Goal: Task Accomplishment & Management: Manage account settings

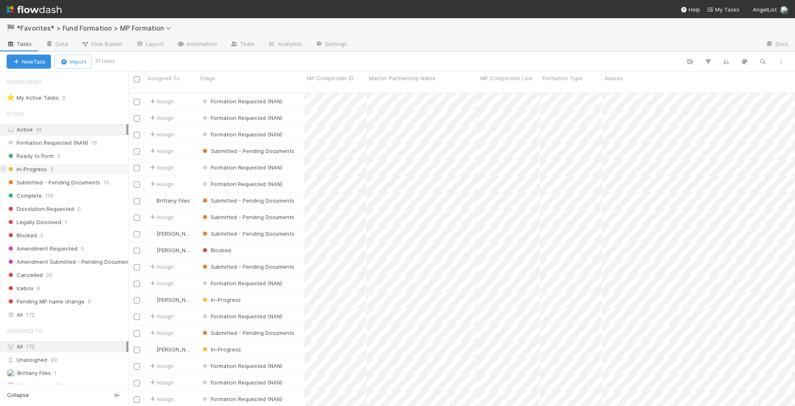
scroll to position [320, 666]
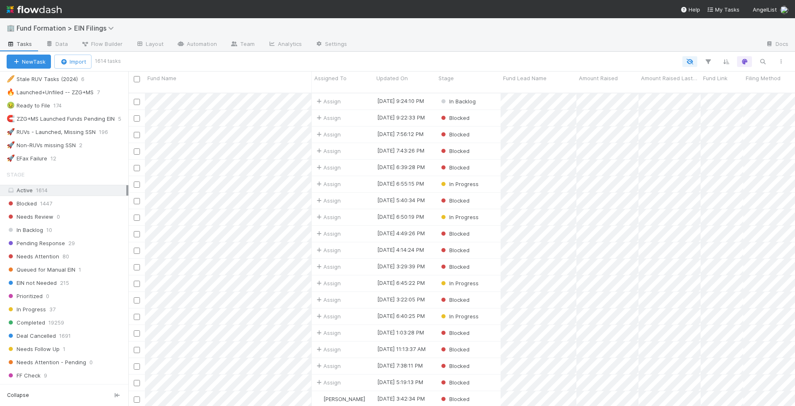
scroll to position [404, 0]
click at [536, 76] on span "Fund Lead Name" at bounding box center [524, 78] width 43 height 8
click at [536, 96] on div "Sort A → Z" at bounding box center [550, 94] width 94 height 12
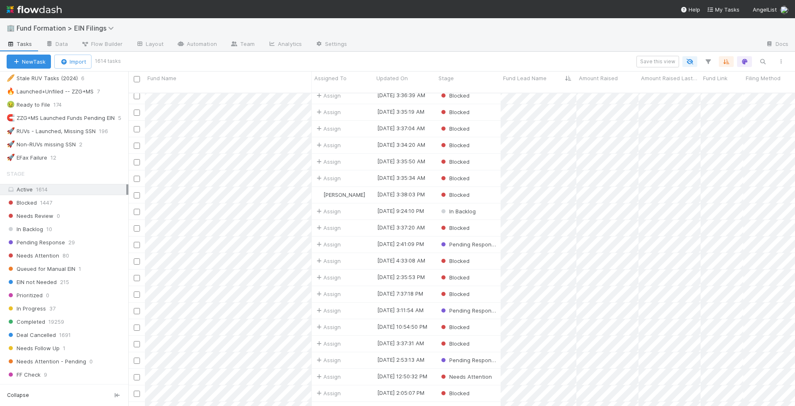
scroll to position [481, 0]
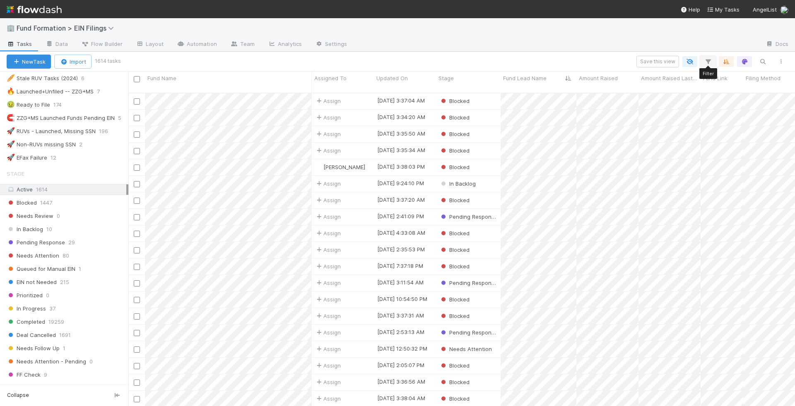
click at [710, 64] on icon "button" at bounding box center [708, 61] width 8 height 7
click at [563, 88] on button "Add Filter" at bounding box center [581, 87] width 248 height 12
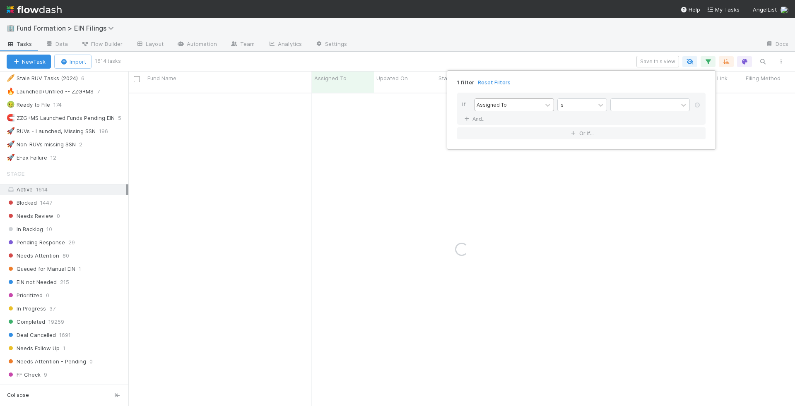
click at [526, 100] on div "Assigned To" at bounding box center [508, 105] width 67 height 12
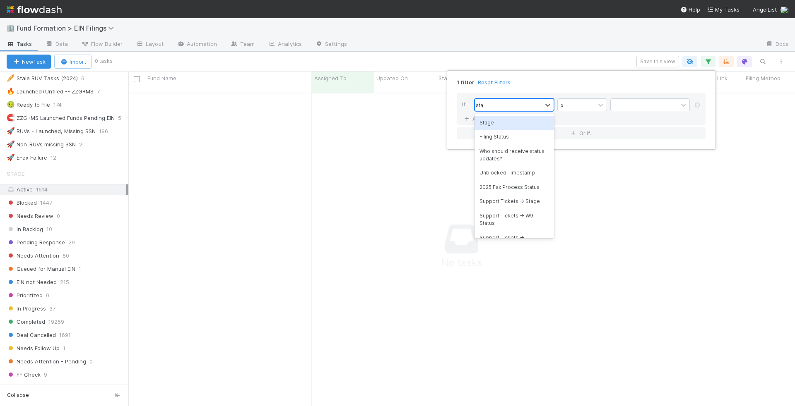
scroll to position [320, 666]
type input "stage"
click at [513, 117] on div "Stage" at bounding box center [513, 123] width 79 height 14
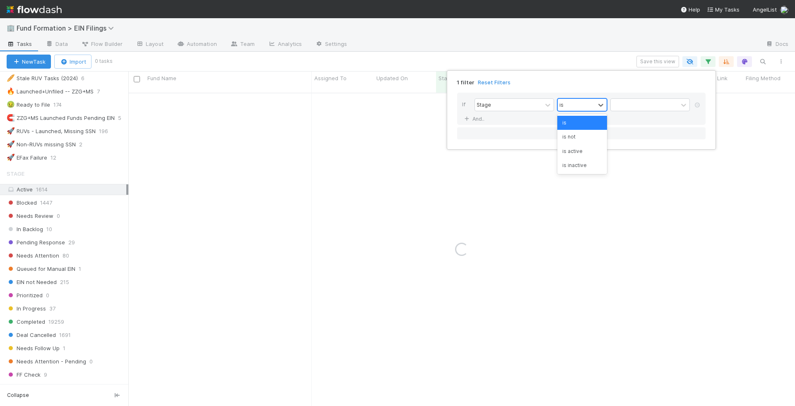
click at [582, 105] on div "is" at bounding box center [576, 105] width 37 height 12
click at [577, 135] on div "is not" at bounding box center [582, 137] width 50 height 14
click at [622, 107] on div at bounding box center [644, 105] width 67 height 12
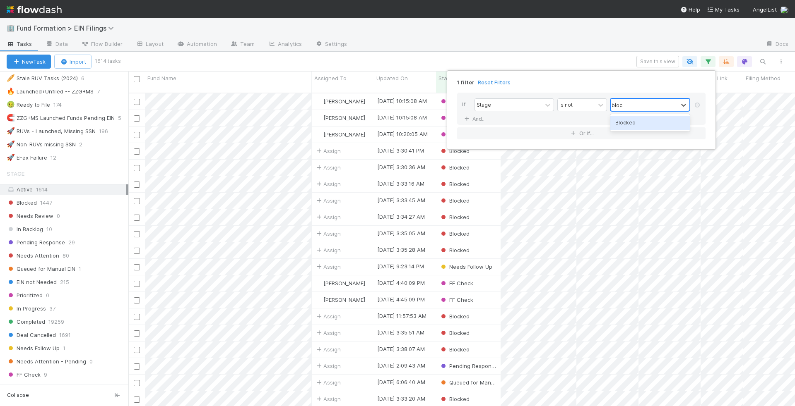
type input "block"
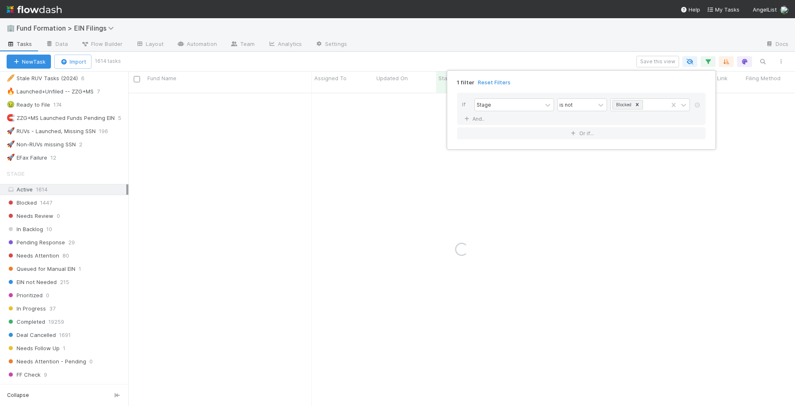
click at [487, 38] on div "1 filter Reset Filters If Stage is not Blocked And.. Or if..." at bounding box center [397, 203] width 795 height 406
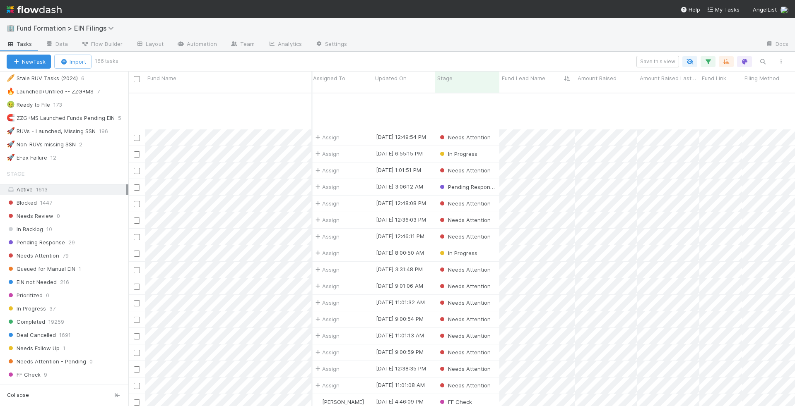
scroll to position [2412, 1]
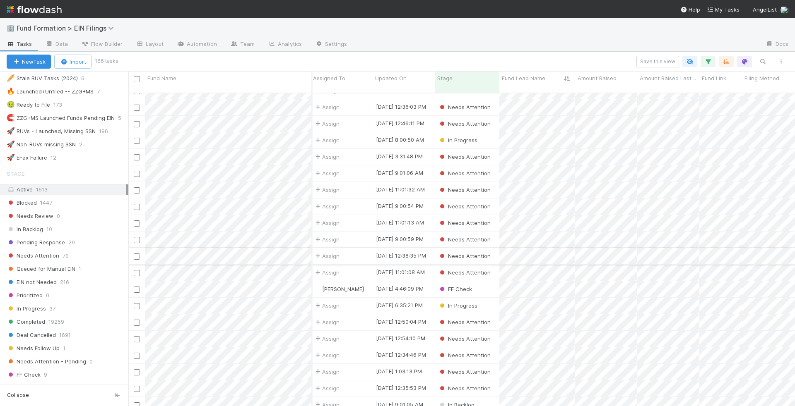
click at [137, 254] on input "checkbox" at bounding box center [137, 257] width 6 height 6
click at [135, 270] on input "checkbox" at bounding box center [137, 273] width 6 height 6
click at [136, 154] on input "checkbox" at bounding box center [137, 157] width 6 height 6
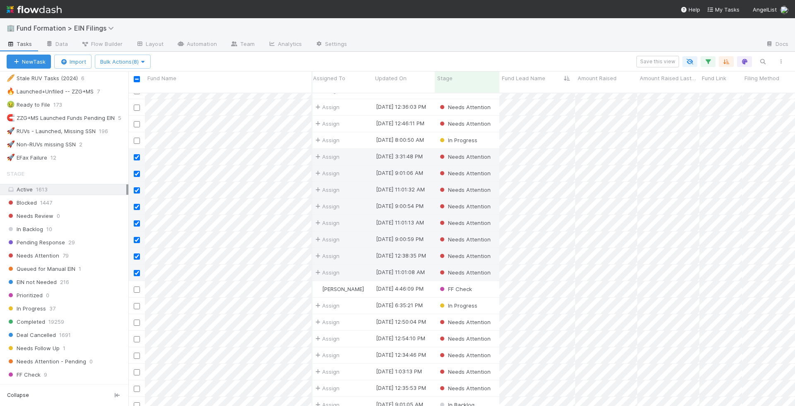
click at [139, 54] on div "New Task Import Bulk Actions (8) Save this view" at bounding box center [397, 62] width 795 height 20
click at [139, 60] on span "Bulk Actions (8)" at bounding box center [122, 61] width 45 height 7
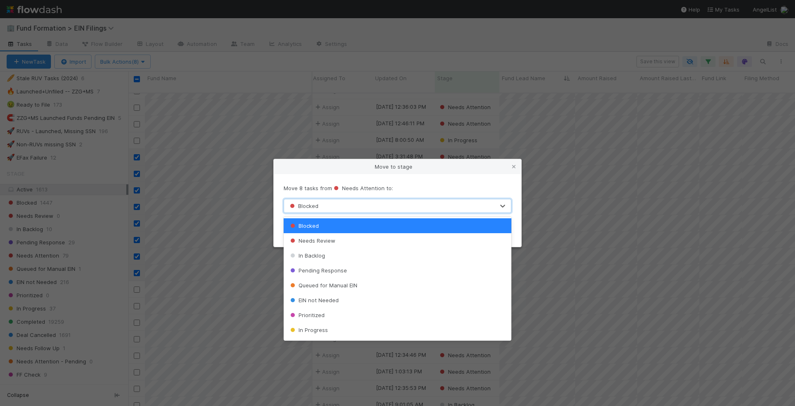
click at [348, 206] on div "Blocked" at bounding box center [389, 206] width 210 height 13
click at [344, 301] on div "EIN not Needed" at bounding box center [398, 300] width 228 height 15
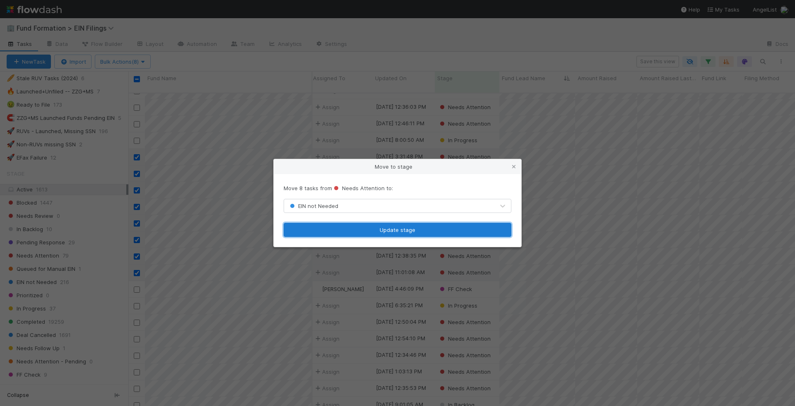
click at [366, 229] on button "Update stage" at bounding box center [398, 230] width 228 height 14
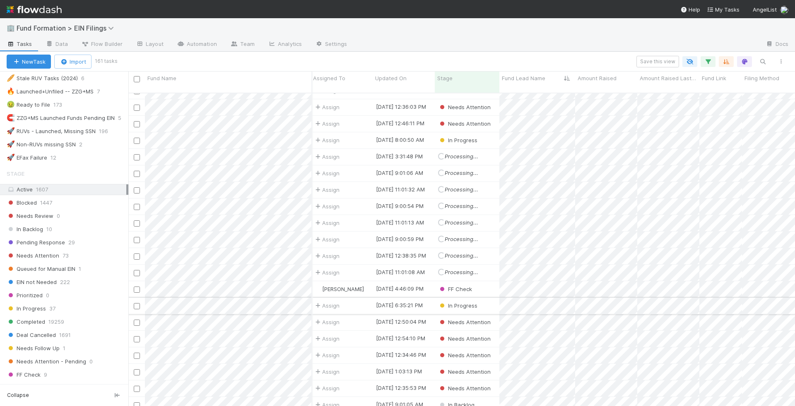
scroll to position [2279, 1]
click at [491, 302] on div "Loraine Pati-Gayob 8/18/25, 8:25:18 AM In Progress 0 Assign 8/19/25, 3:00:18 AM…" at bounding box center [461, 254] width 666 height 320
click at [485, 298] on div "In Progress" at bounding box center [467, 306] width 65 height 16
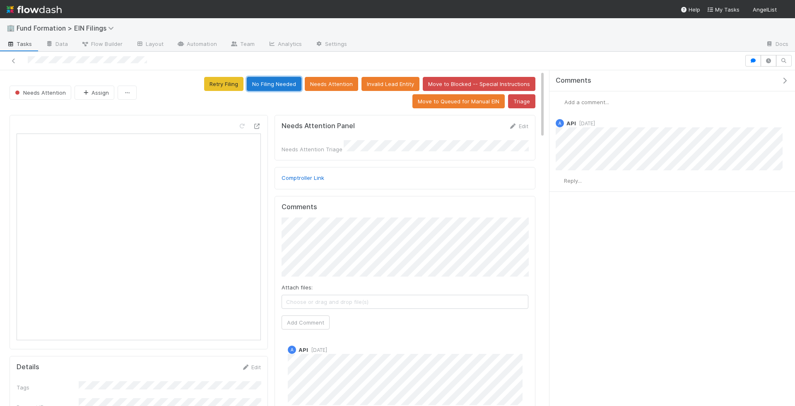
click at [288, 82] on button "No Filing Needed" at bounding box center [274, 84] width 55 height 14
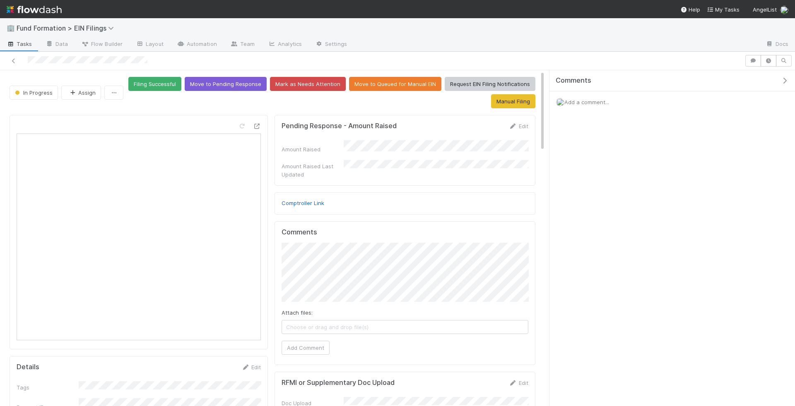
click at [24, 44] on span "Tasks" at bounding box center [20, 44] width 26 height 8
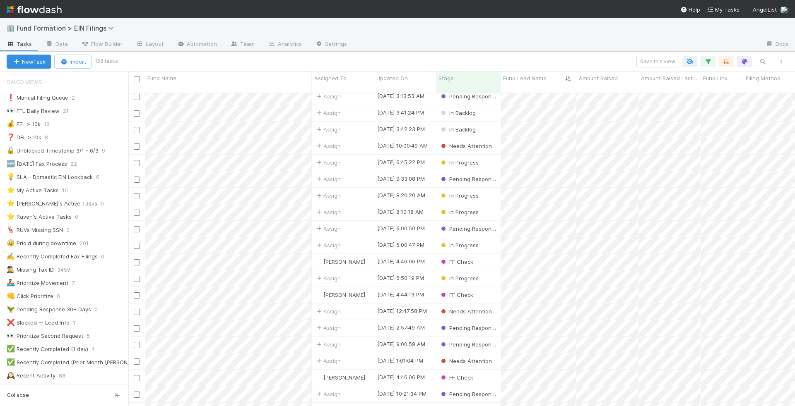
scroll to position [1710, 0]
click at [711, 61] on icon "button" at bounding box center [708, 61] width 8 height 7
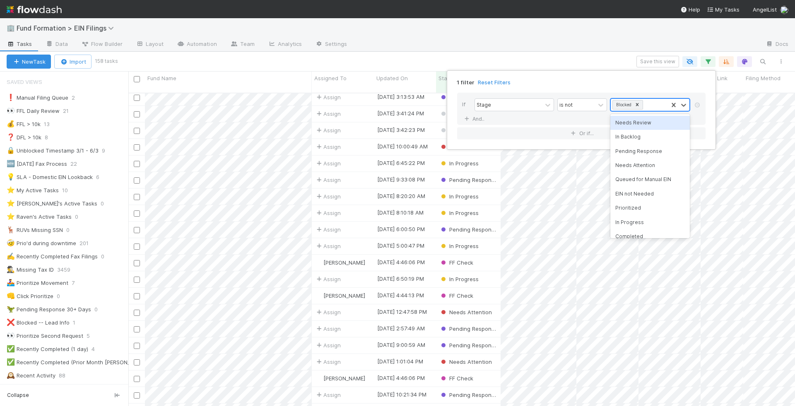
click at [653, 106] on div "Blocked" at bounding box center [639, 105] width 57 height 12
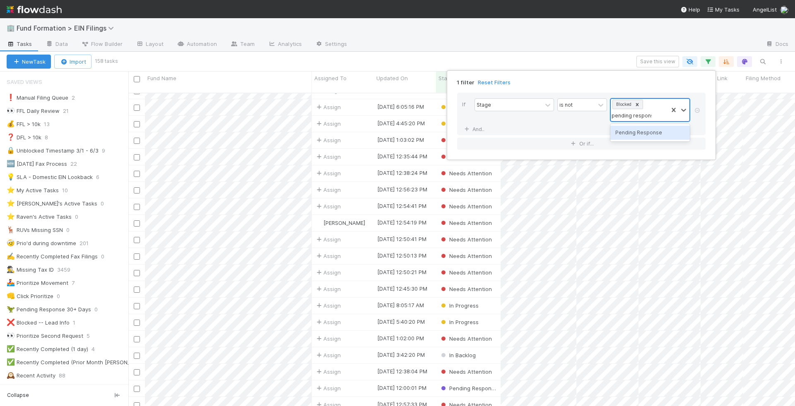
type input "pending response"
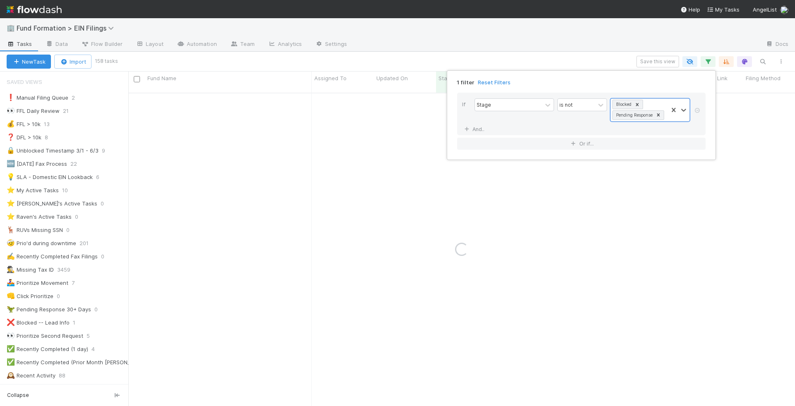
click at [563, 58] on div "1 filter Reset Filters If Stage is not option Pending Response, selected. 0 res…" at bounding box center [397, 203] width 795 height 406
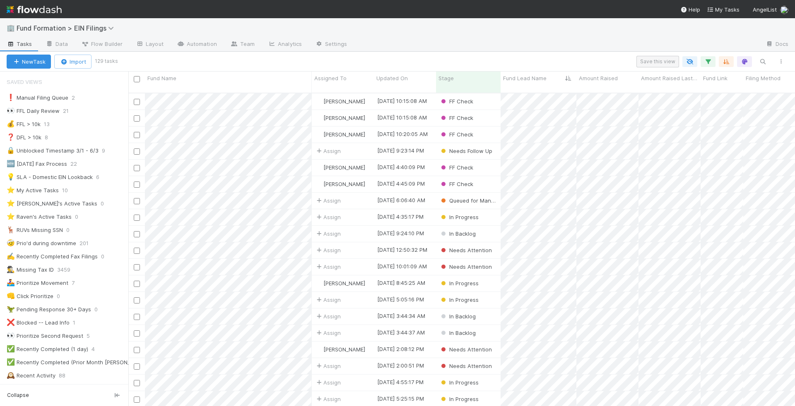
scroll to position [320, 666]
click at [654, 61] on button "Save this view" at bounding box center [657, 62] width 43 height 12
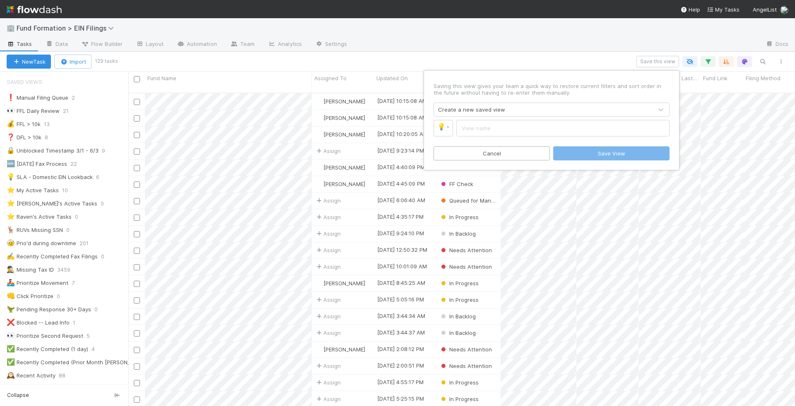
click at [559, 125] on input "text" at bounding box center [562, 128] width 213 height 17
type input "EINs Pending"
click at [445, 133] on link "💡" at bounding box center [442, 128] width 19 height 17
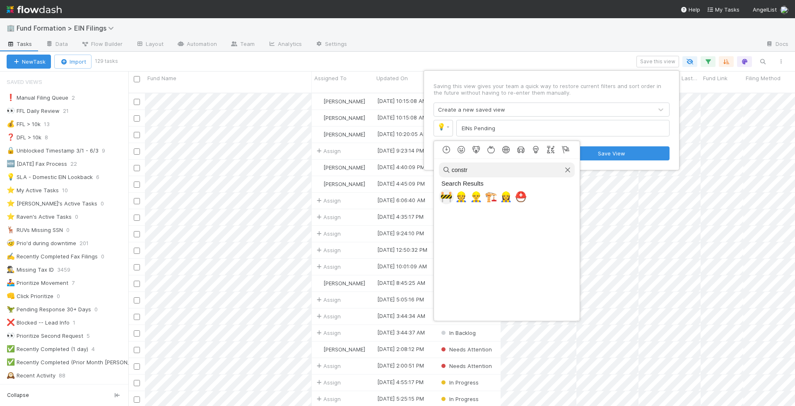
type input "constr"
click at [445, 198] on span "🚧" at bounding box center [446, 197] width 12 height 12
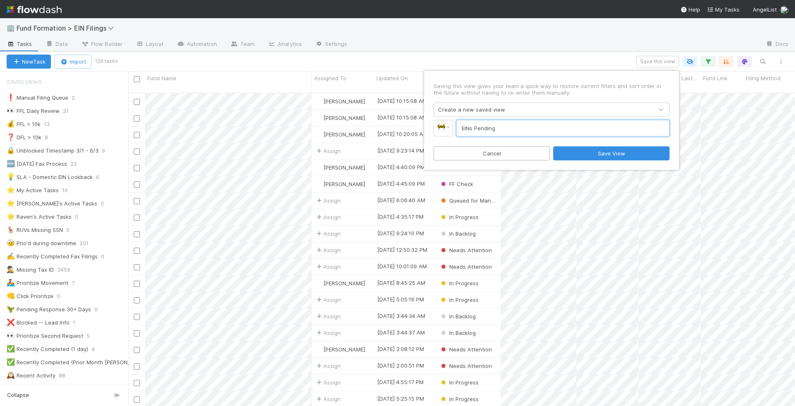
click at [529, 120] on input "EINs Pending" at bounding box center [562, 128] width 213 height 17
click at [519, 125] on input "EINs Pending" at bounding box center [562, 128] width 213 height 17
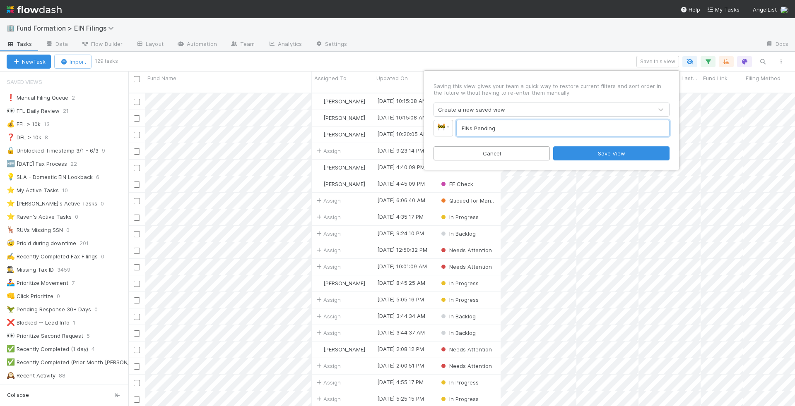
click at [519, 125] on input "EINs Pending" at bounding box center [562, 128] width 213 height 17
type input "Action Required"
click at [588, 154] on button "Save View" at bounding box center [611, 154] width 116 height 14
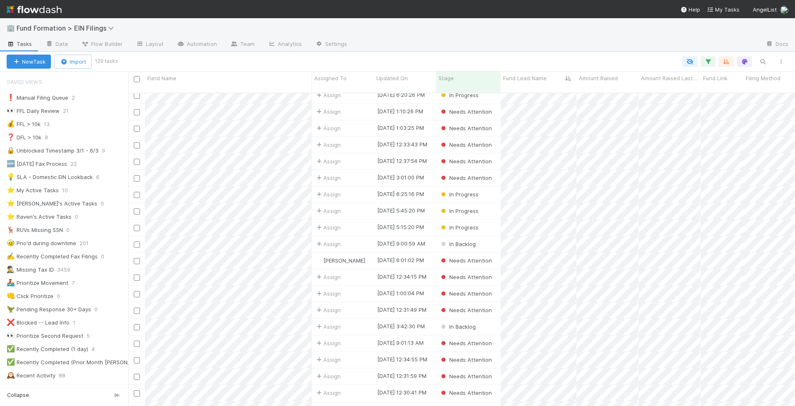
scroll to position [752, 0]
click at [484, 221] on div "In Progress" at bounding box center [468, 227] width 65 height 16
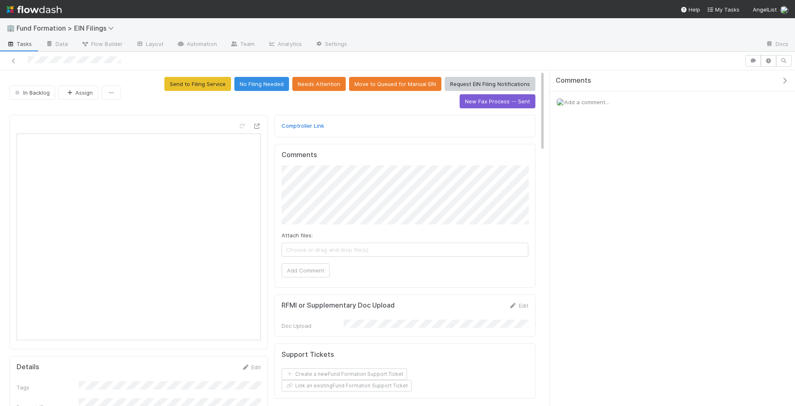
click at [79, 64] on div at bounding box center [74, 60] width 93 height 9
click at [82, 86] on button "Assign" at bounding box center [78, 93] width 40 height 14
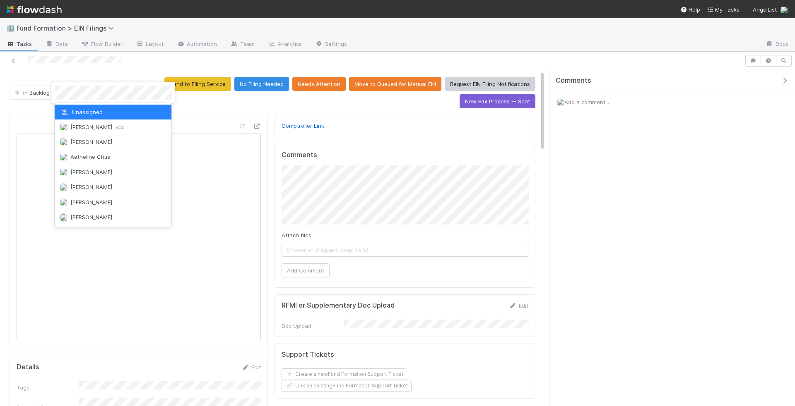
click at [82, 69] on div at bounding box center [397, 203] width 795 height 406
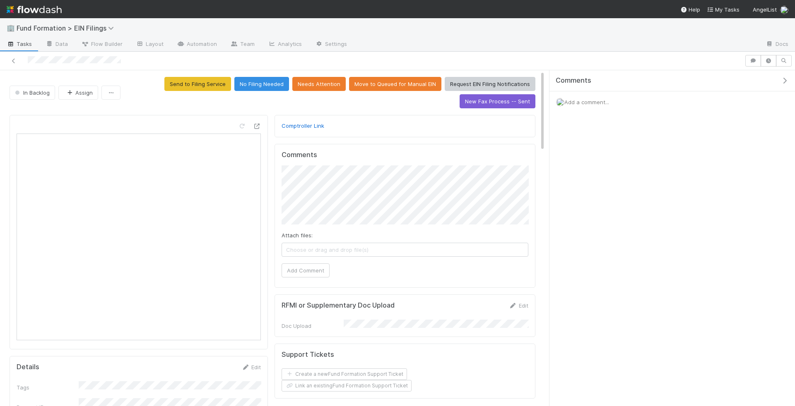
drag, startPoint x: 130, startPoint y: 62, endPoint x: 26, endPoint y: 60, distance: 103.1
click at [26, 60] on div at bounding box center [372, 61] width 738 height 12
click at [257, 124] on icon at bounding box center [257, 126] width 8 height 5
